Goal: Information Seeking & Learning: Learn about a topic

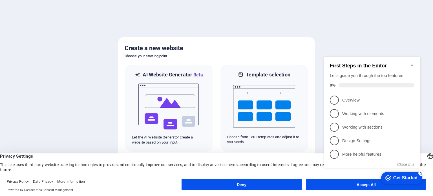
click div "checkmark Get Started 5 First Steps in the Editor Let's guide you through the t…"
click at [412, 64] on icon "Minimize checklist" at bounding box center [412, 65] width 3 height 2
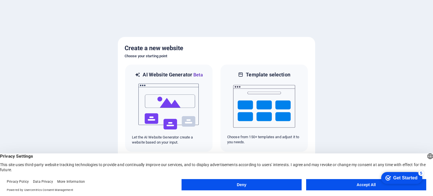
click div "checkmark Get Started 5 First Steps in the Editor Let's guide you through the t…"
click at [359, 187] on button "Accept All" at bounding box center [366, 184] width 120 height 11
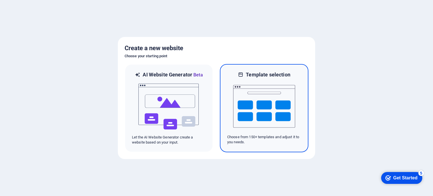
click at [253, 114] on img at bounding box center [264, 106] width 62 height 56
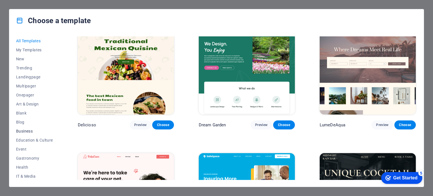
click at [28, 131] on span "Business" at bounding box center [34, 131] width 37 height 5
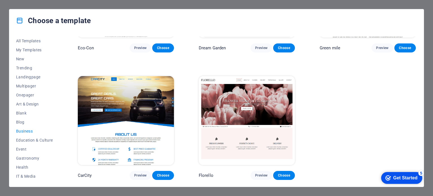
scroll to position [17, 0]
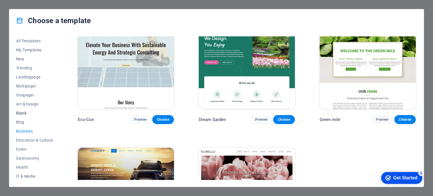
click at [23, 112] on span "Blank" at bounding box center [34, 113] width 37 height 5
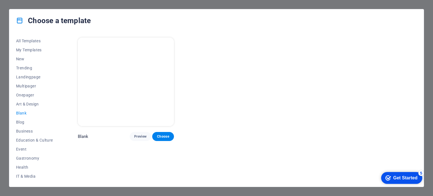
scroll to position [0, 0]
click at [26, 76] on span "Landingpage" at bounding box center [34, 77] width 37 height 5
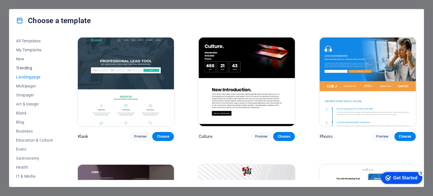
click at [25, 69] on span "Trending" at bounding box center [34, 68] width 37 height 5
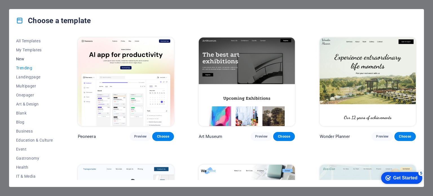
click at [23, 59] on span "New" at bounding box center [34, 59] width 37 height 5
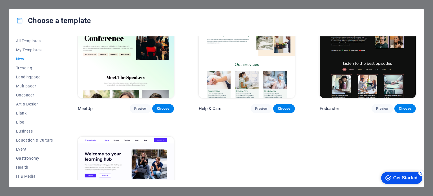
scroll to position [240, 0]
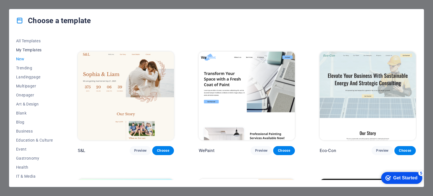
click at [21, 49] on span "My Templates" at bounding box center [34, 50] width 37 height 5
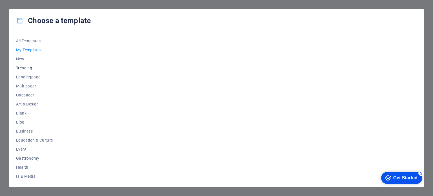
click at [25, 68] on span "Trending" at bounding box center [34, 68] width 37 height 5
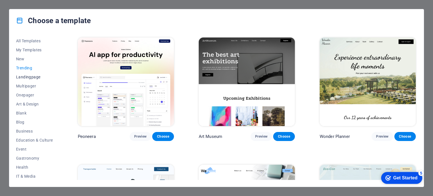
click at [27, 77] on span "Landingpage" at bounding box center [34, 77] width 37 height 5
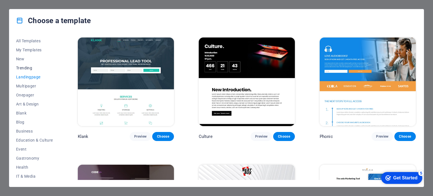
click at [24, 67] on span "Trending" at bounding box center [34, 68] width 37 height 5
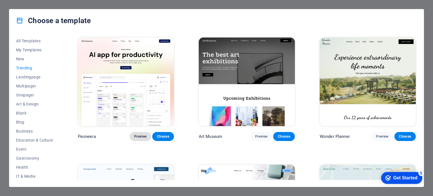
click at [139, 136] on span "Preview" at bounding box center [140, 136] width 12 height 5
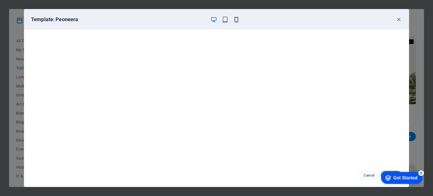
click at [238, 19] on icon "button" at bounding box center [236, 19] width 6 height 6
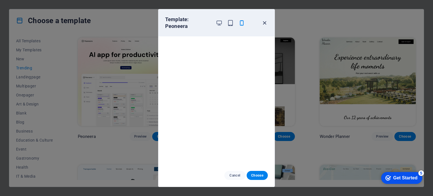
click at [266, 22] on icon "button" at bounding box center [264, 23] width 6 height 6
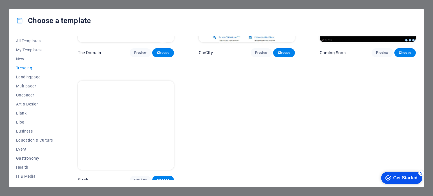
scroll to position [423, 0]
